Goal: Transaction & Acquisition: Purchase product/service

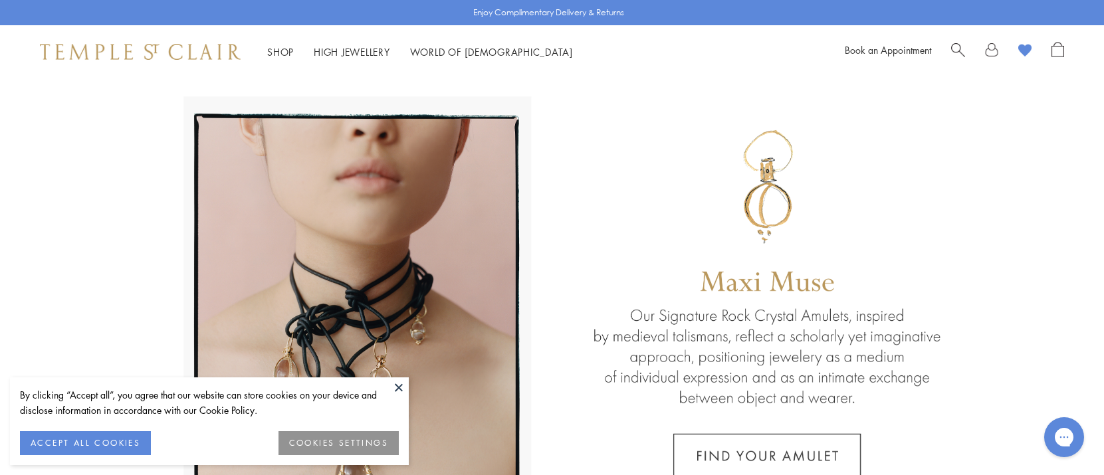
drag, startPoint x: 98, startPoint y: 438, endPoint x: 108, endPoint y: 436, distance: 10.2
click at [100, 438] on button "ACCEPT ALL COOKIES" at bounding box center [85, 443] width 131 height 24
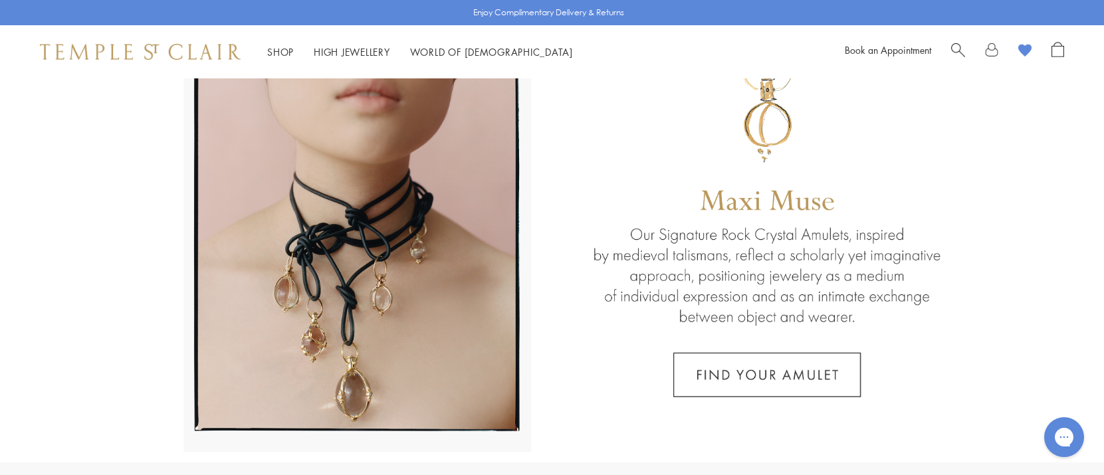
scroll to position [83, 0]
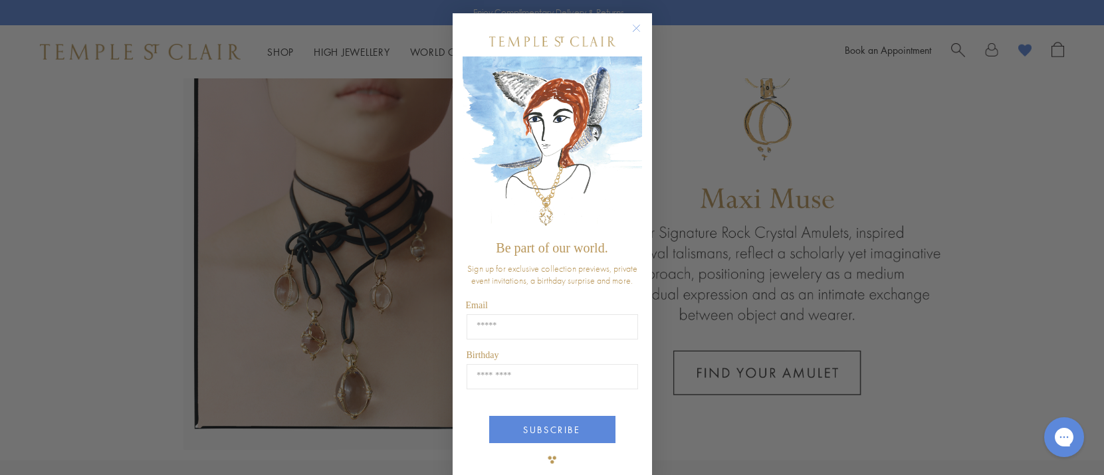
type input "**********"
type input "*****"
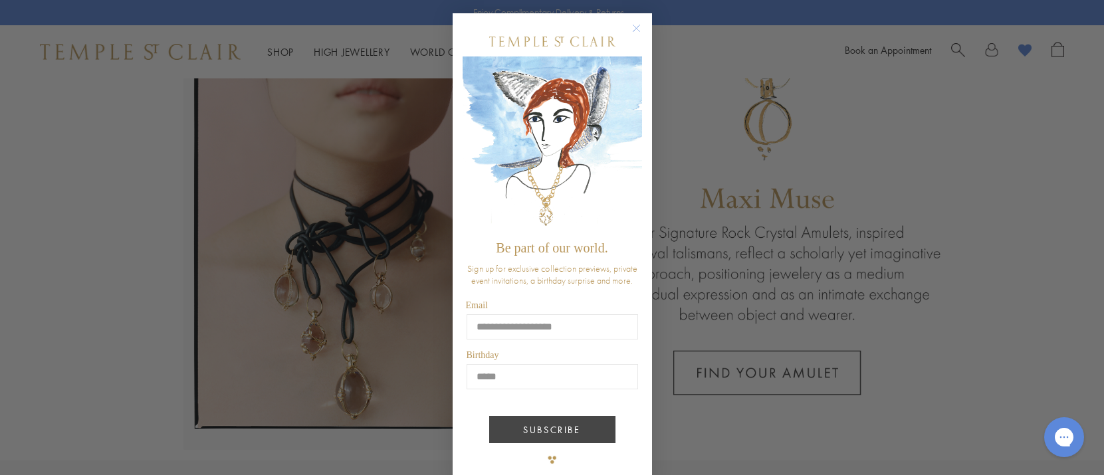
click at [552, 429] on button "SUBSCRIBE" at bounding box center [552, 429] width 126 height 27
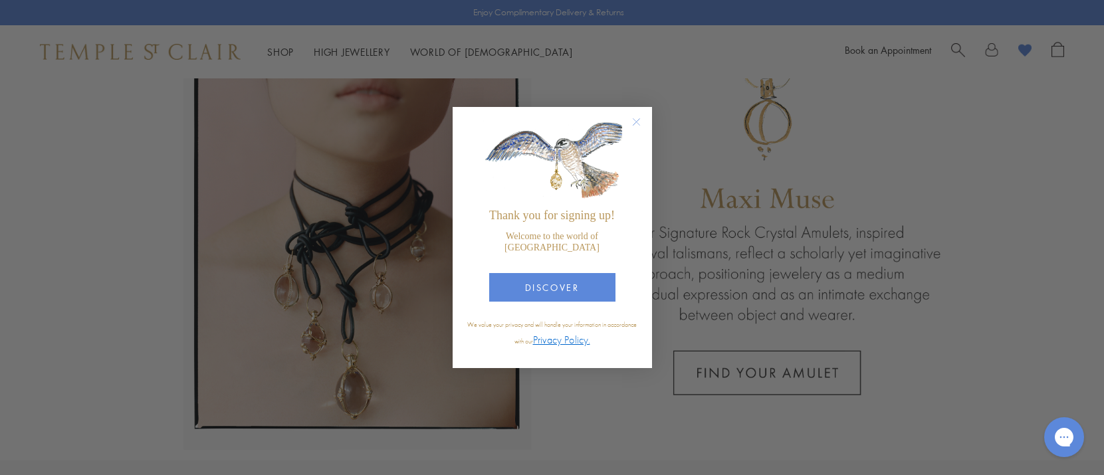
click at [631, 124] on icon "Close dialog" at bounding box center [636, 122] width 17 height 17
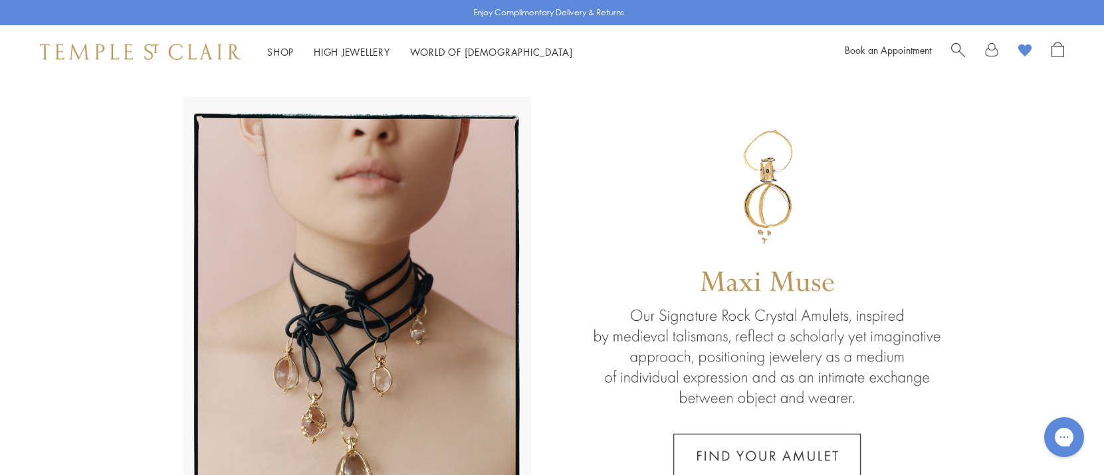
scroll to position [0, 0]
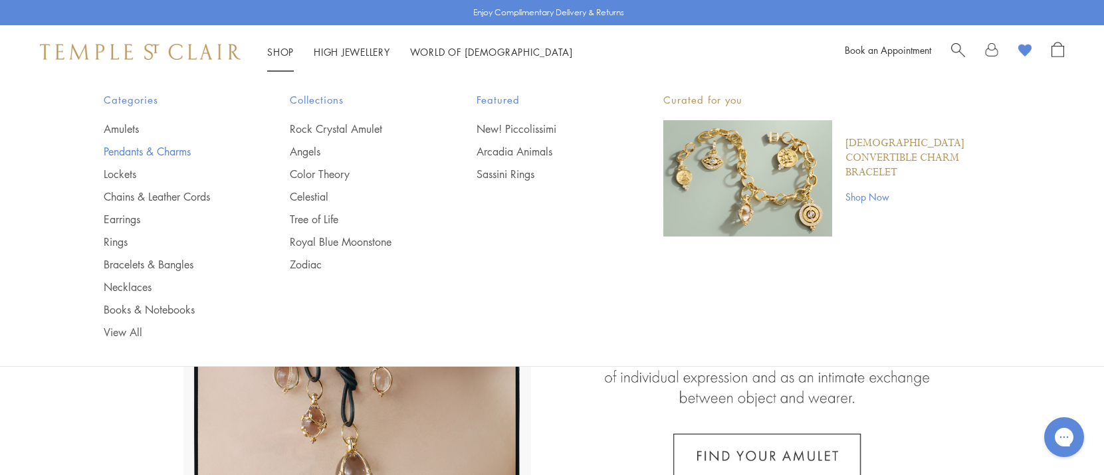
click at [166, 146] on link "Pendants & Charms" at bounding box center [171, 151] width 134 height 15
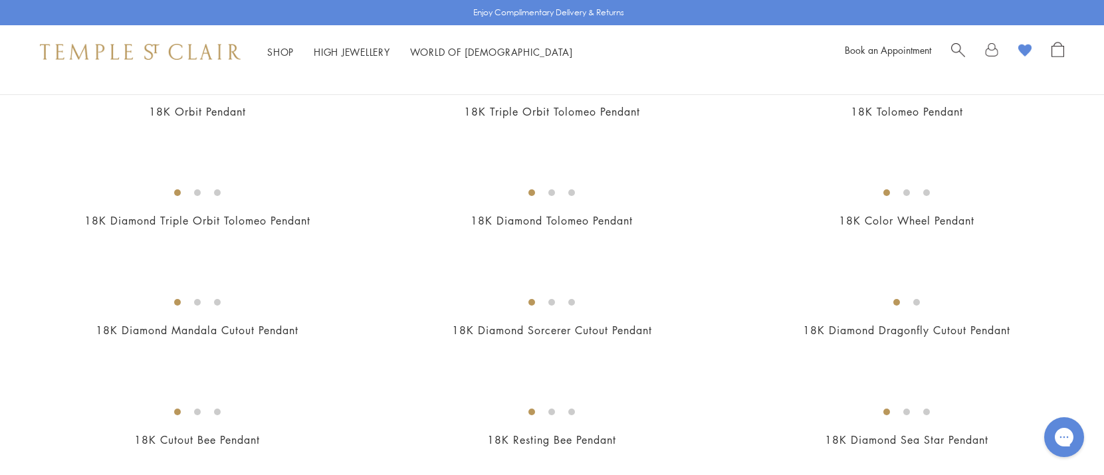
scroll to position [1932, 0]
click at [0, 0] on img at bounding box center [0, 0] width 0 height 0
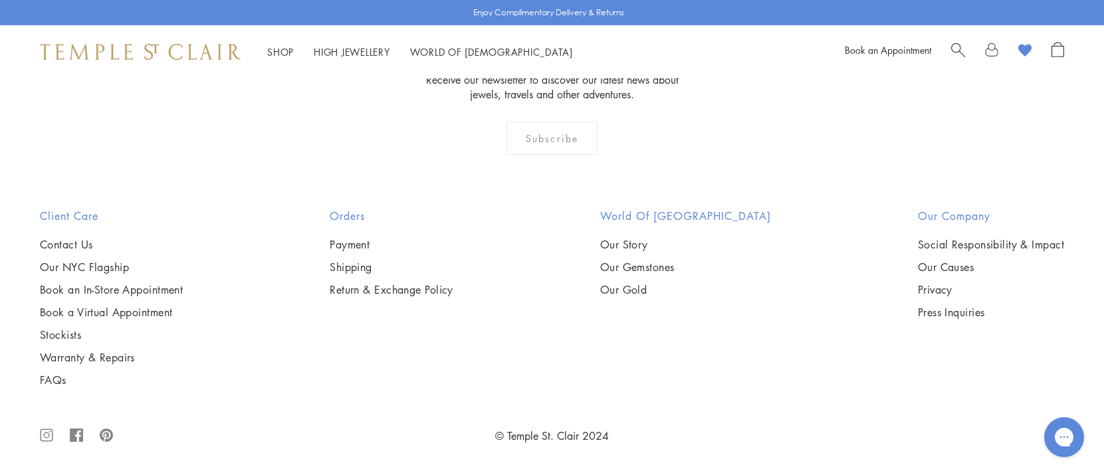
scroll to position [3858, 0]
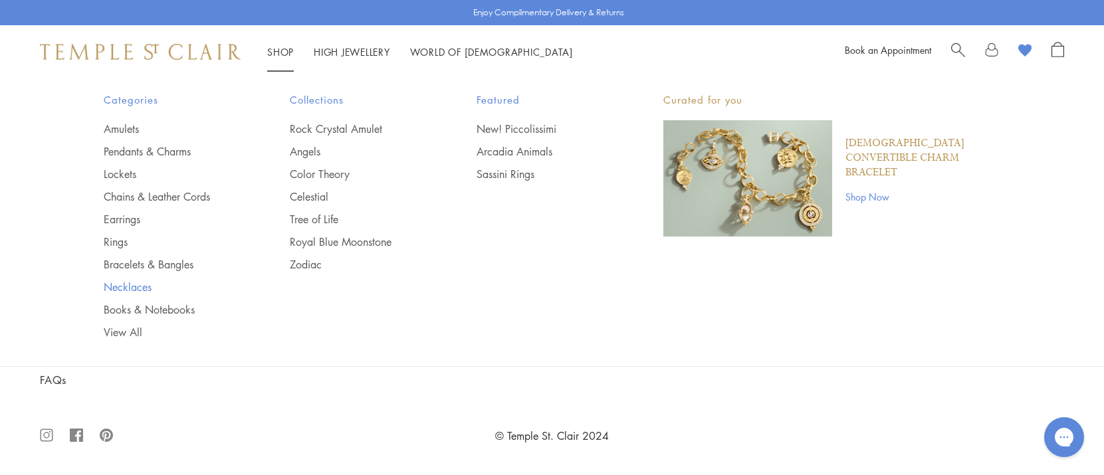
click at [136, 285] on link "Necklaces" at bounding box center [171, 287] width 134 height 15
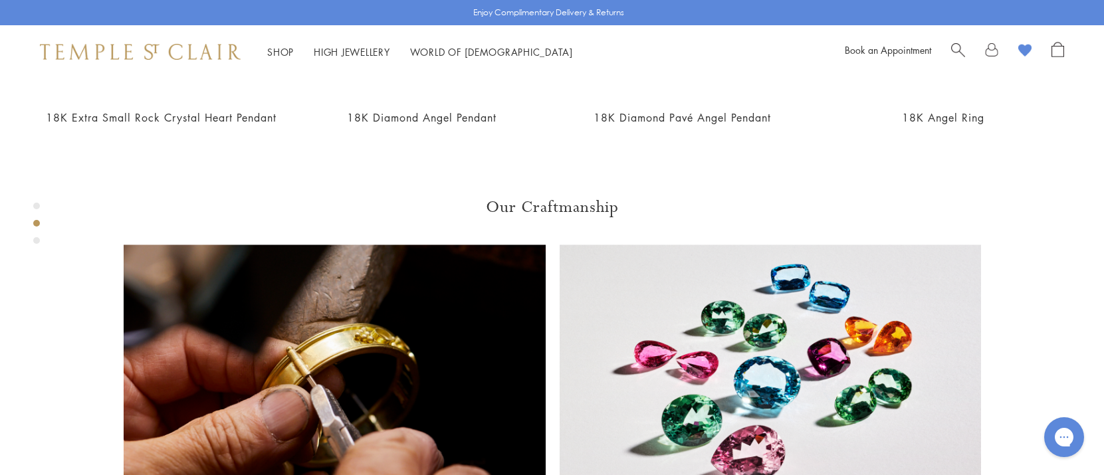
scroll to position [820, 0]
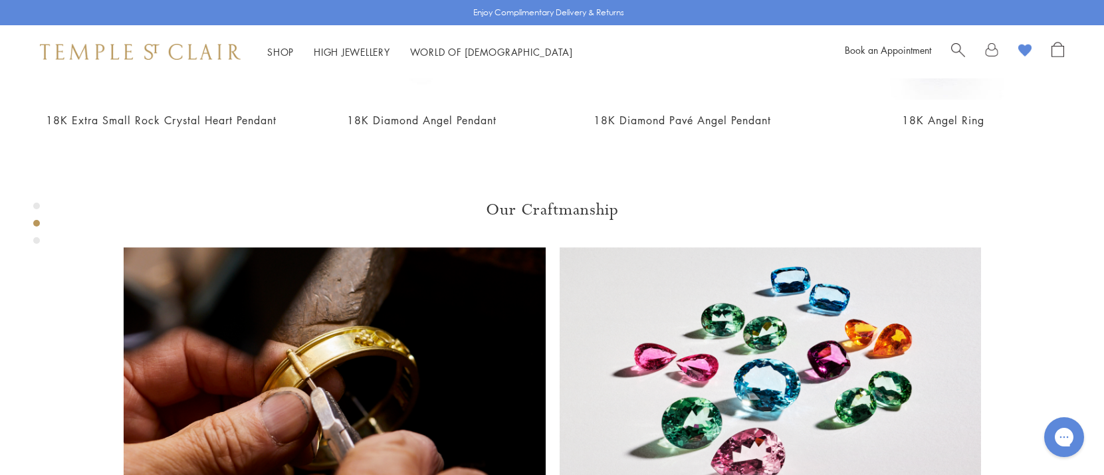
drag, startPoint x: 632, startPoint y: 125, endPoint x: 592, endPoint y: 136, distance: 41.3
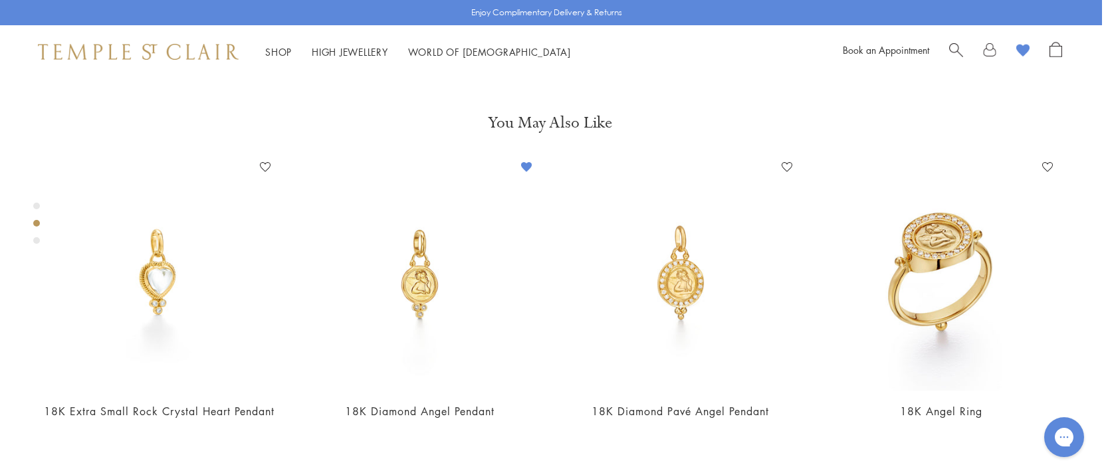
scroll to position [516, 2]
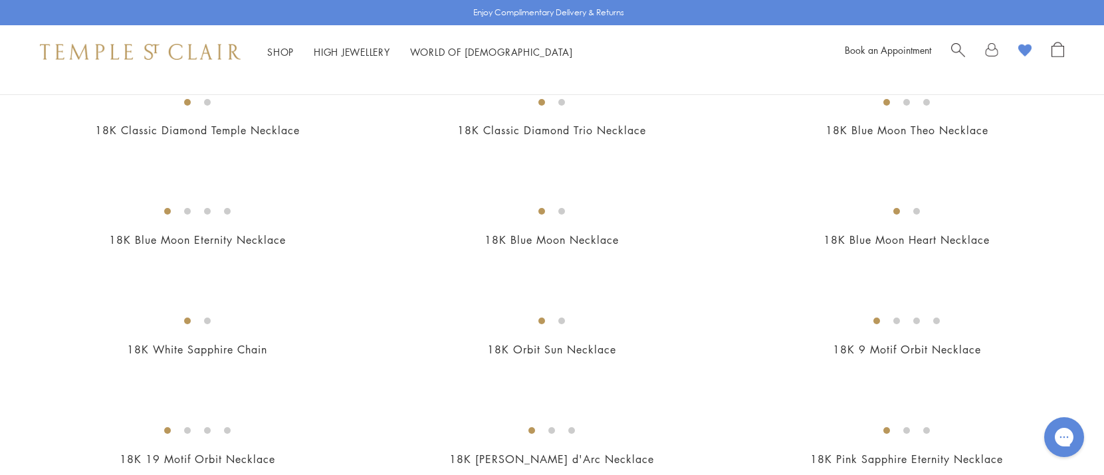
scroll to position [596, 0]
click at [0, 0] on img at bounding box center [0, 0] width 0 height 0
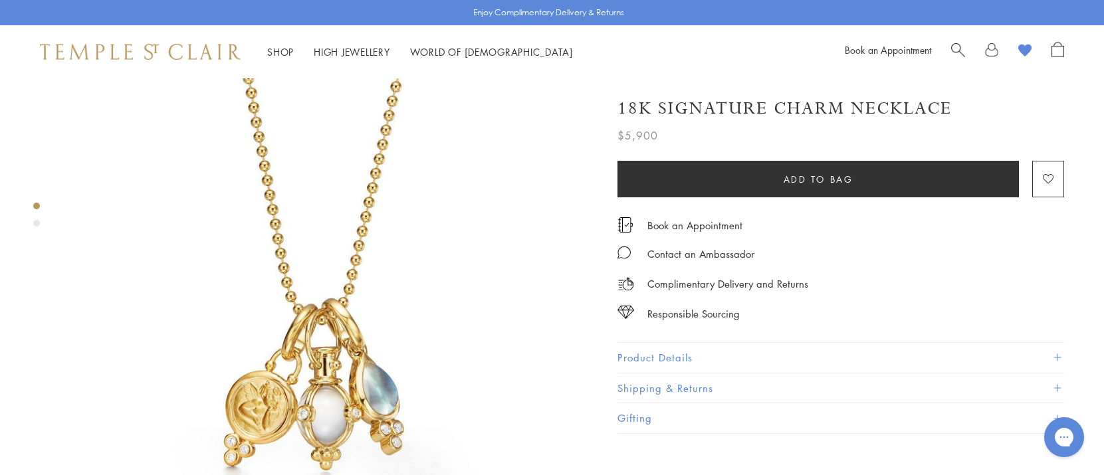
click at [991, 50] on link at bounding box center [991, 52] width 13 height 20
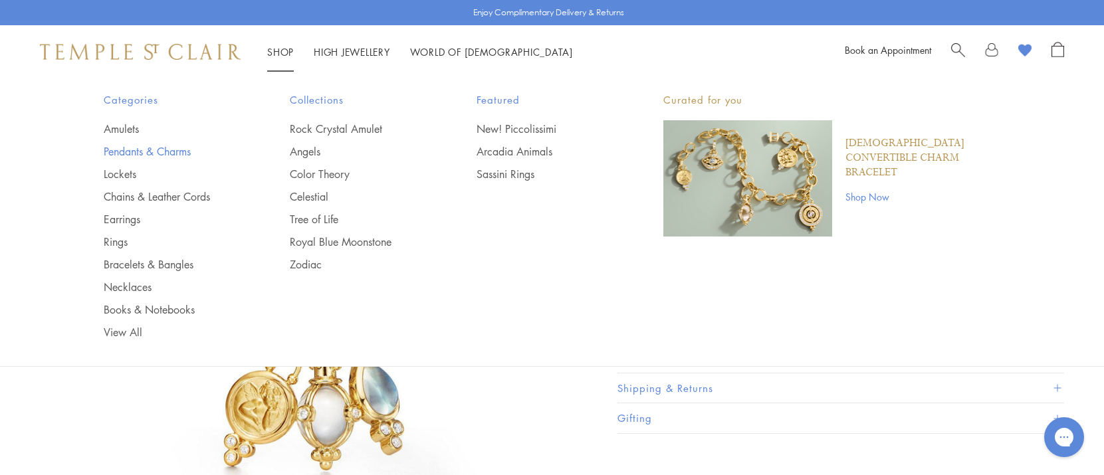
click at [185, 148] on link "Pendants & Charms" at bounding box center [171, 151] width 134 height 15
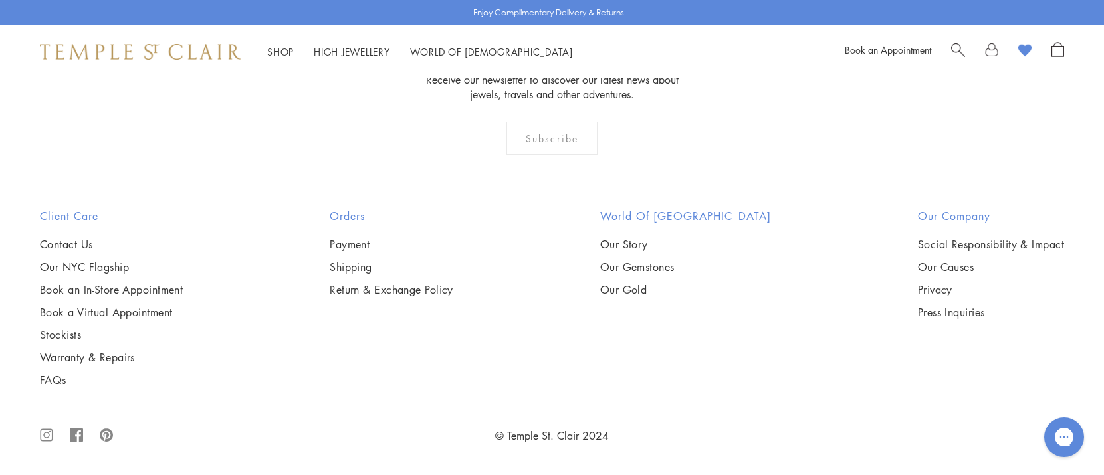
scroll to position [9104, 0]
click at [0, 0] on img at bounding box center [0, 0] width 0 height 0
